Goal: Entertainment & Leisure: Consume media (video, audio)

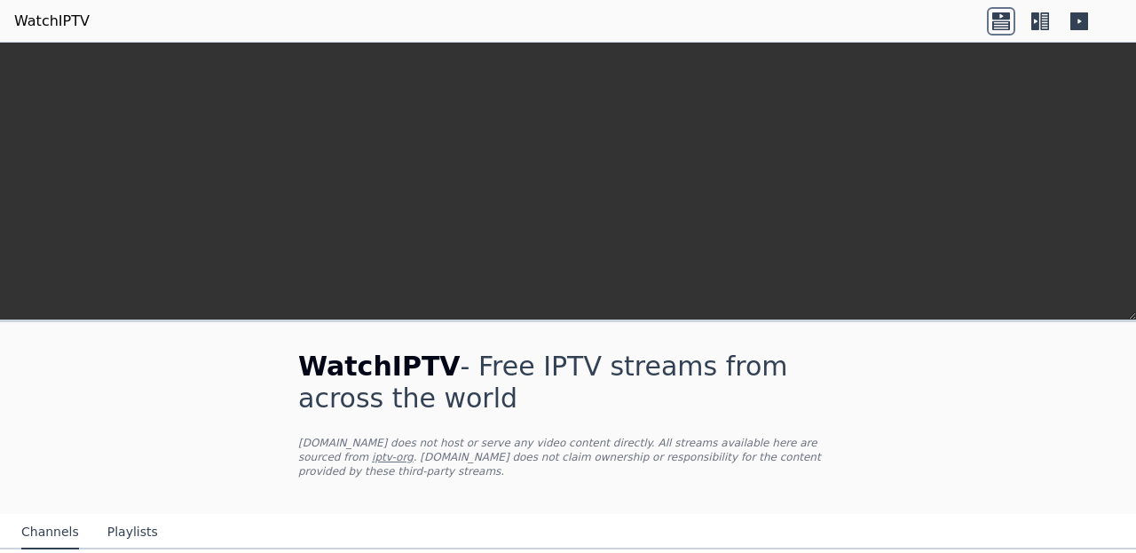
scroll to position [496, 0]
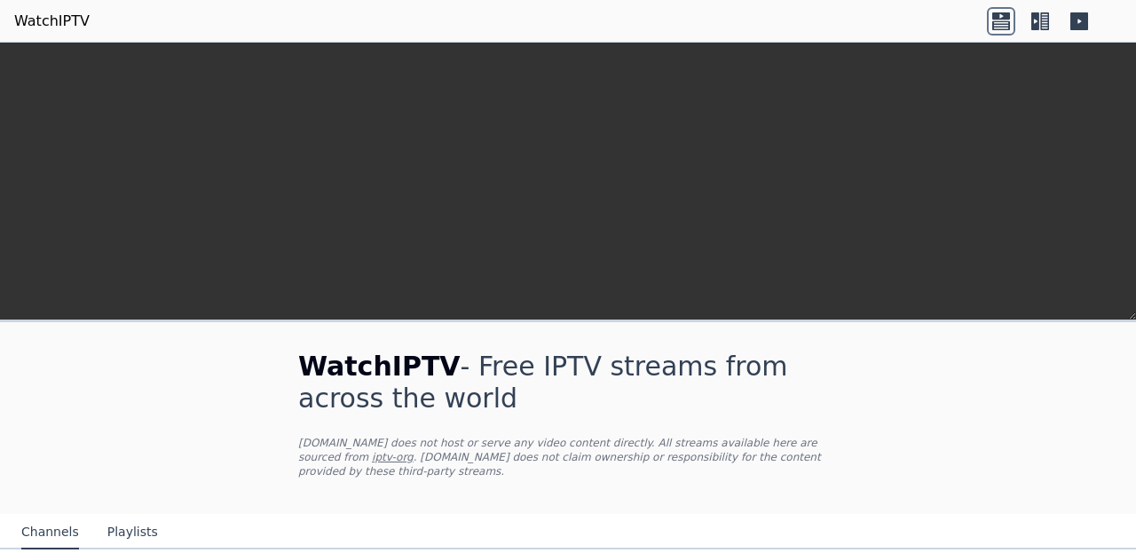
scroll to position [190, 0]
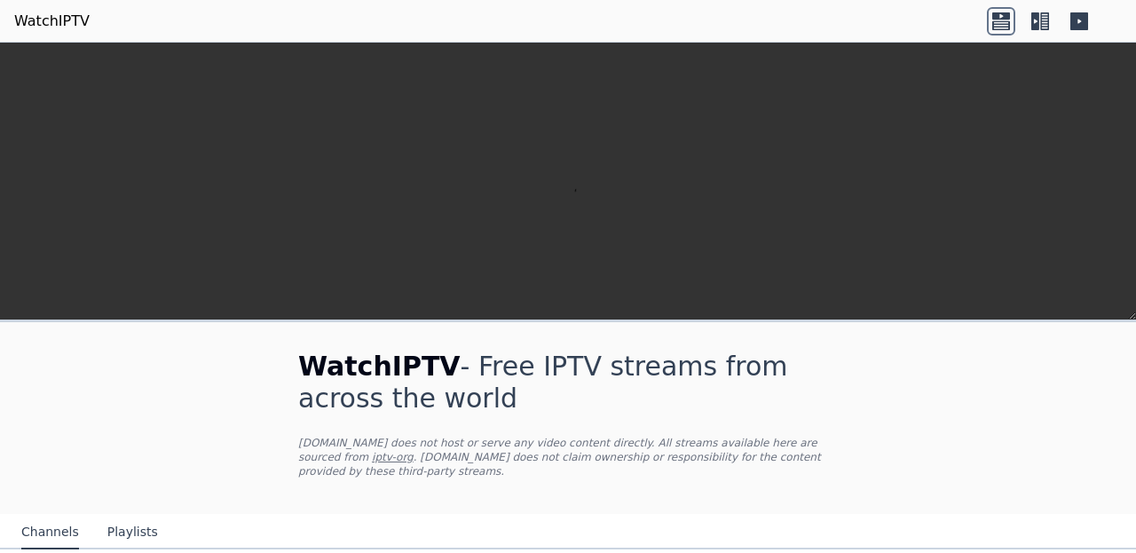
scroll to position [360, 0]
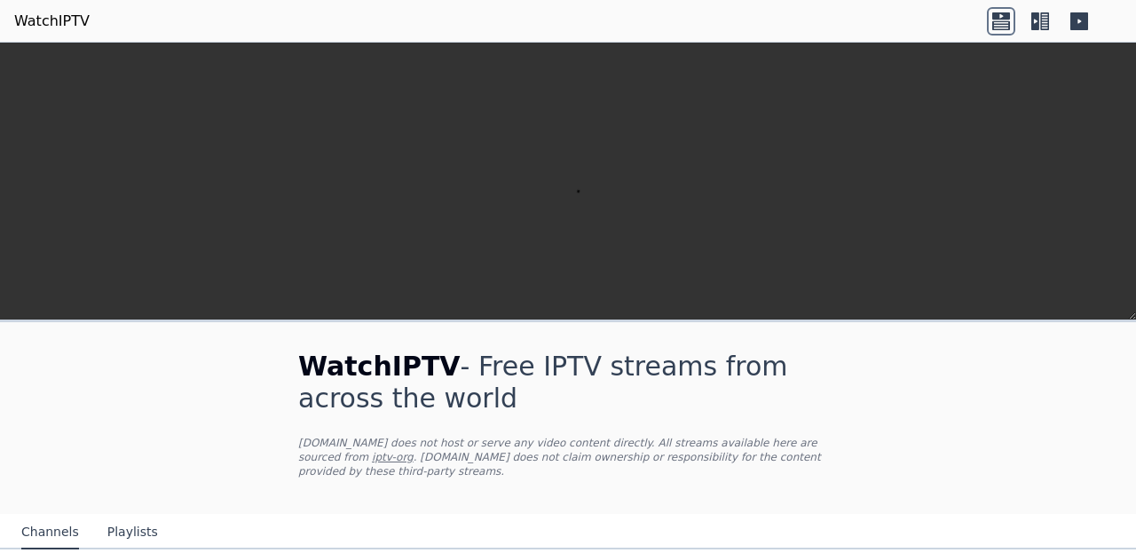
scroll to position [0, 0]
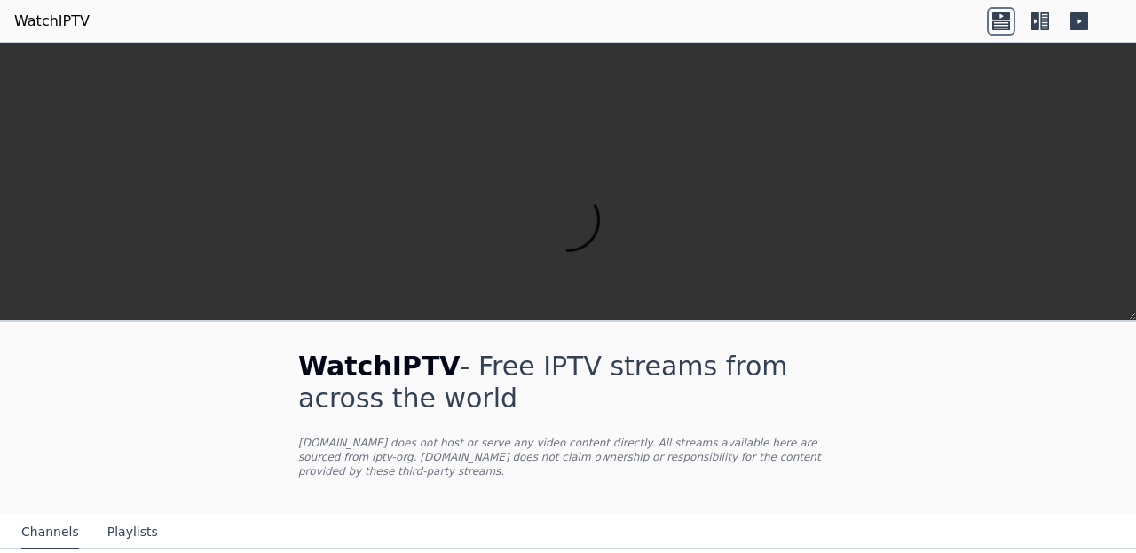
scroll to position [410, 0]
